Goal: Transaction & Acquisition: Purchase product/service

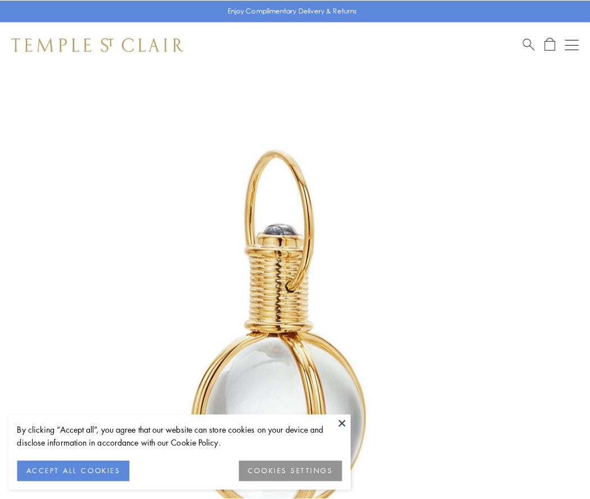
scroll to position [293, 0]
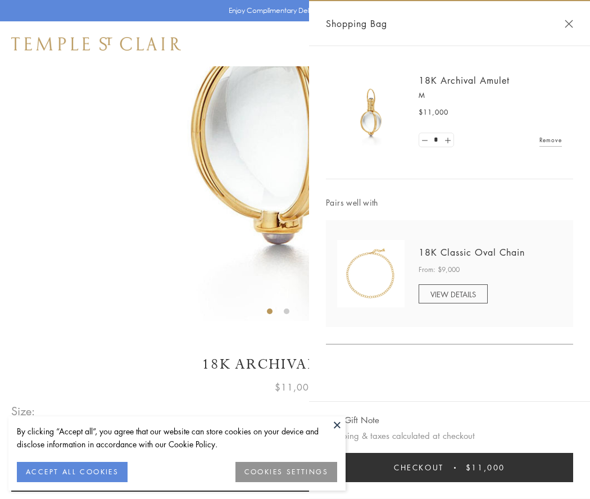
click at [449, 467] on button "Checkout $11,000" at bounding box center [449, 467] width 247 height 29
